Goal: Navigation & Orientation: Find specific page/section

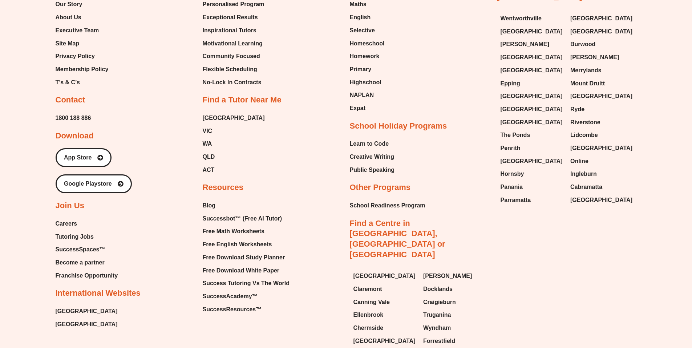
scroll to position [5103, 0]
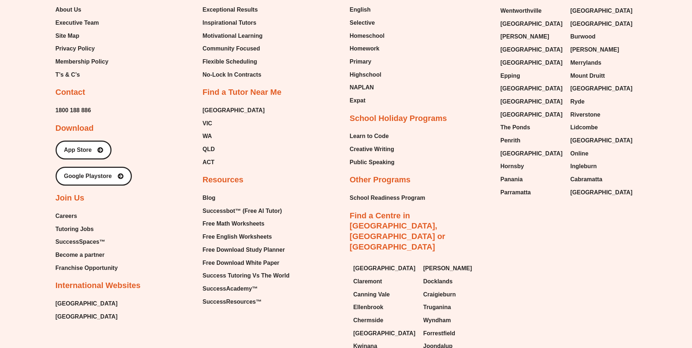
scroll to position [5111, 0]
click at [436, 341] on span "Joondalup" at bounding box center [437, 346] width 29 height 11
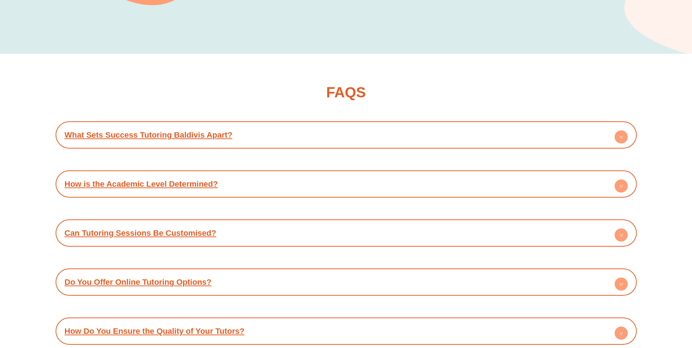
scroll to position [2287, 0]
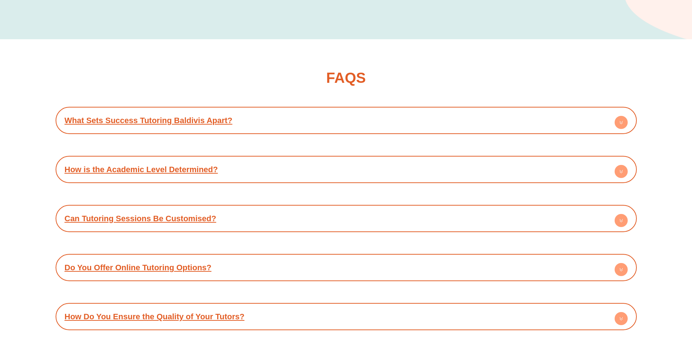
click at [621, 123] on icon at bounding box center [621, 123] width 3 height 1
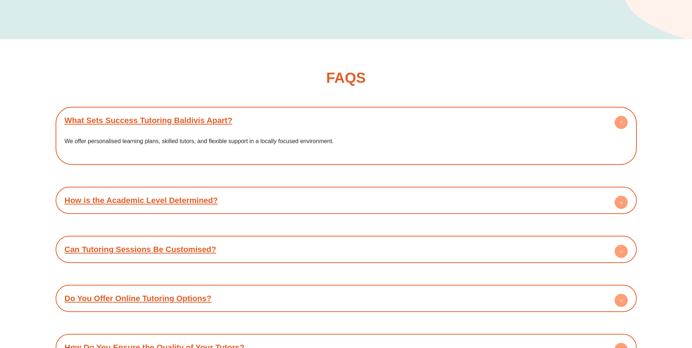
scroll to position [2439, 0]
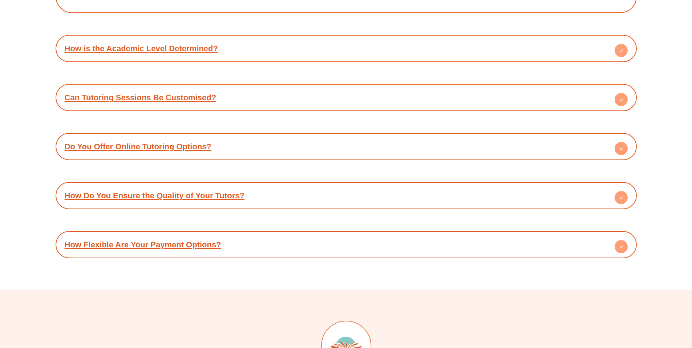
click at [621, 46] on circle at bounding box center [621, 50] width 13 height 13
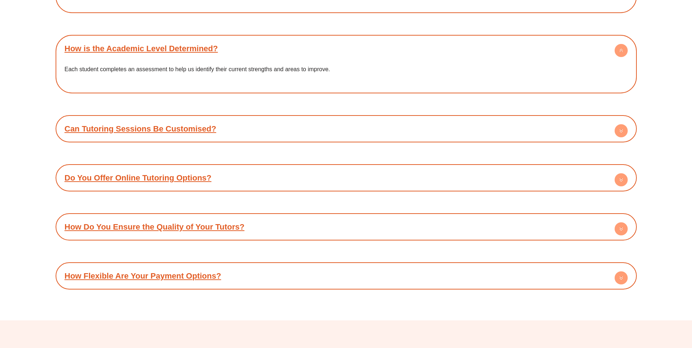
click at [625, 124] on circle at bounding box center [621, 130] width 13 height 13
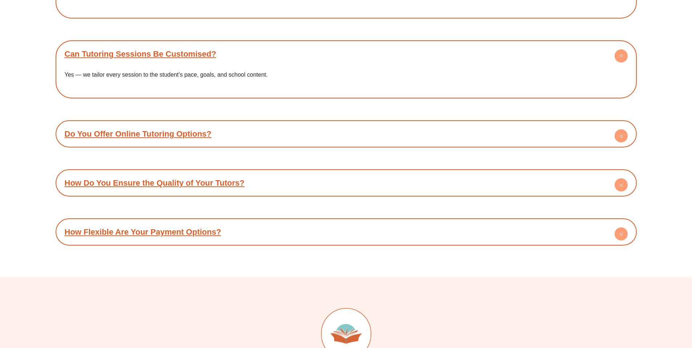
scroll to position [2553, 0]
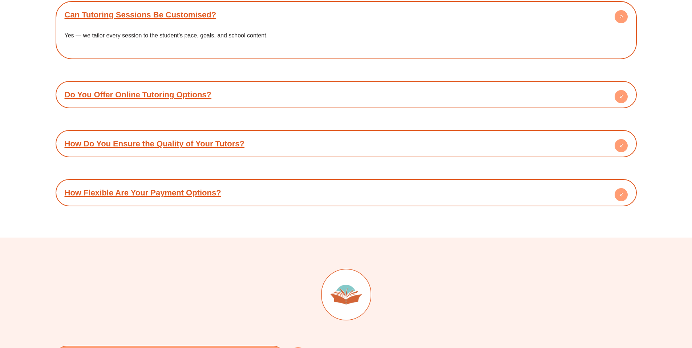
drag, startPoint x: 621, startPoint y: 86, endPoint x: 620, endPoint y: 92, distance: 5.3
click at [621, 90] on circle at bounding box center [621, 96] width 13 height 13
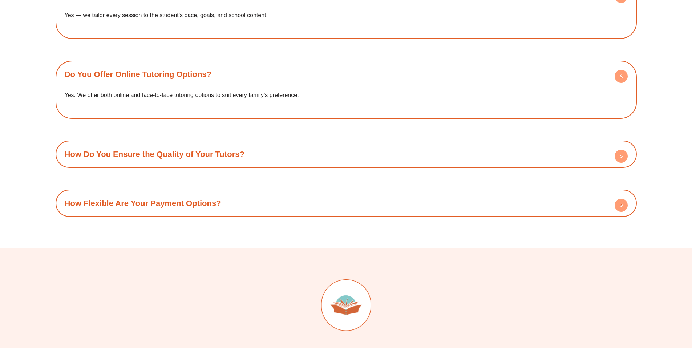
click at [621, 150] on circle at bounding box center [621, 156] width 13 height 13
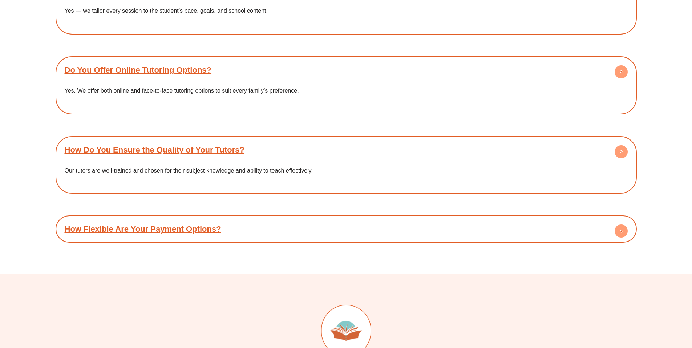
scroll to position [2696, 0]
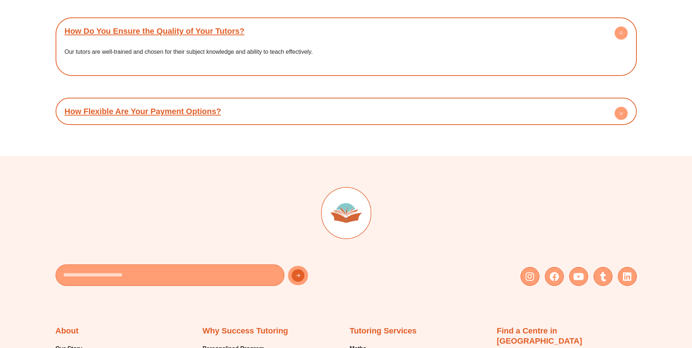
click at [623, 107] on circle at bounding box center [621, 113] width 13 height 13
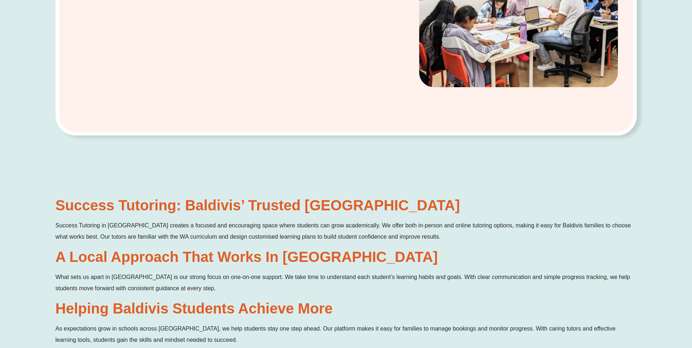
scroll to position [0, 0]
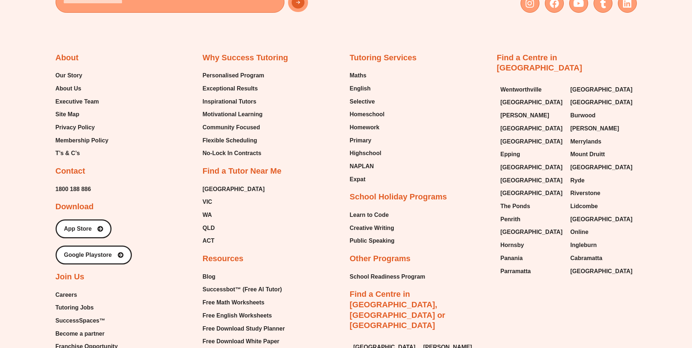
scroll to position [2831, 0]
